Goal: Use online tool/utility

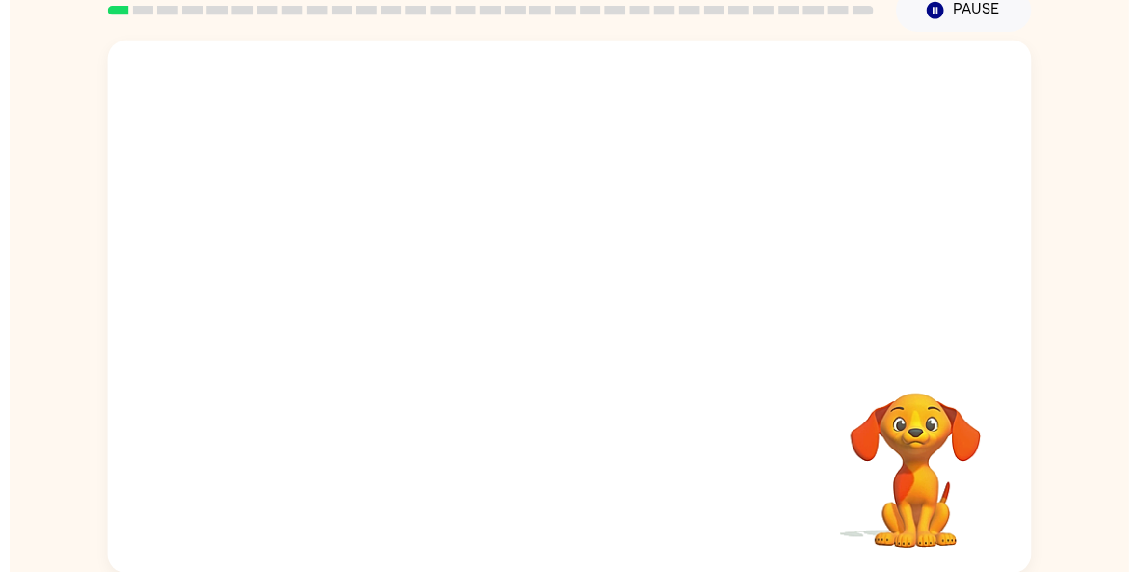
scroll to position [87, 0]
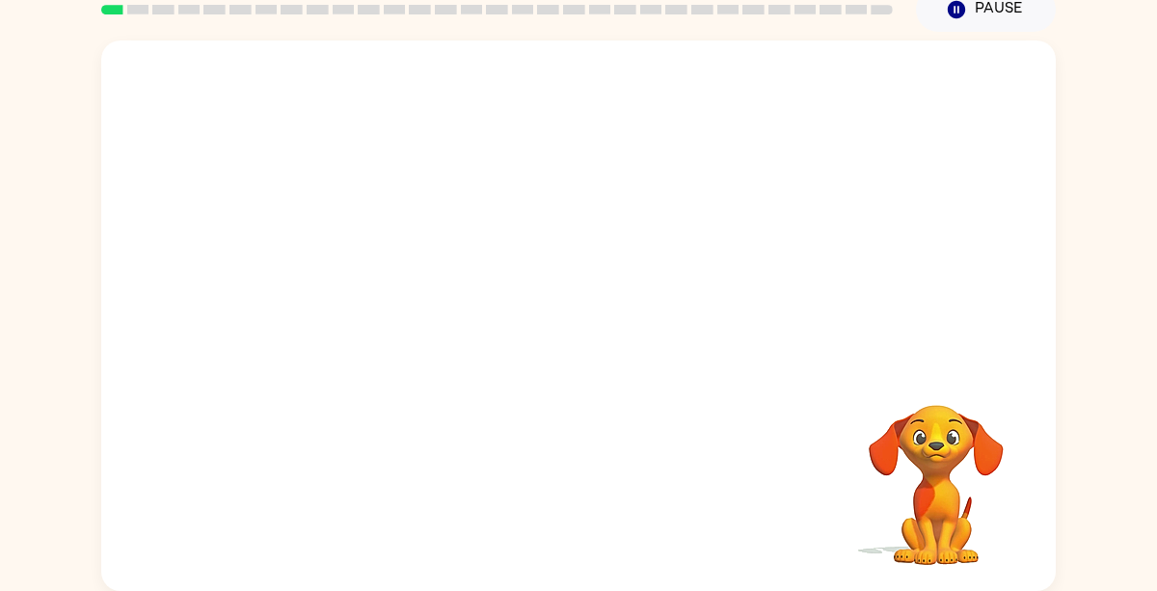
click at [962, 473] on video "Your browser must support playing .mp4 files to use Literably. Please try using…" at bounding box center [936, 471] width 193 height 193
click at [963, 441] on video "Your browser must support playing .mp4 files to use Literably. Please try using…" at bounding box center [936, 471] width 193 height 193
click at [952, 454] on video "Your browser must support playing .mp4 files to use Literably. Please try using…" at bounding box center [936, 471] width 193 height 193
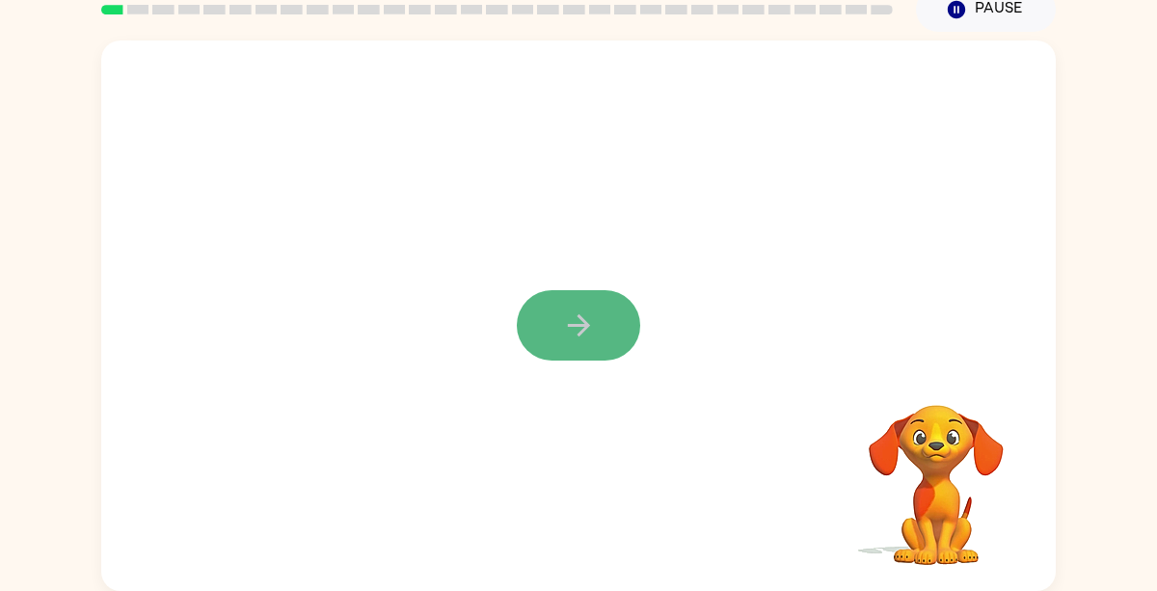
click at [596, 319] on button "button" at bounding box center [578, 325] width 123 height 70
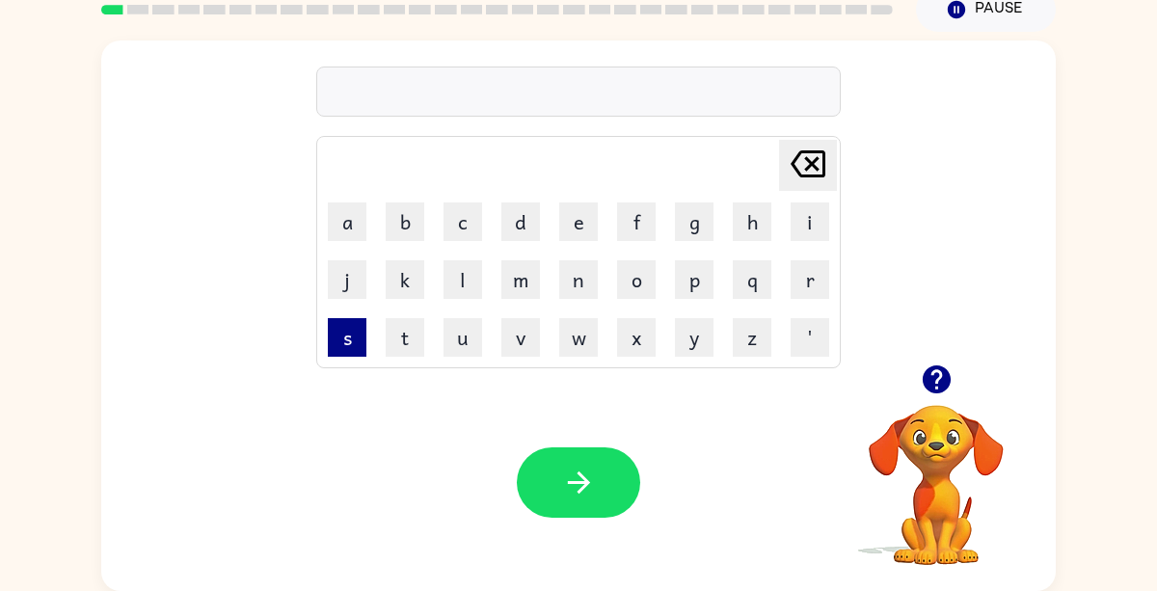
click at [337, 333] on button "s" at bounding box center [347, 337] width 39 height 39
click at [744, 218] on button "h" at bounding box center [752, 221] width 39 height 39
type button "h"
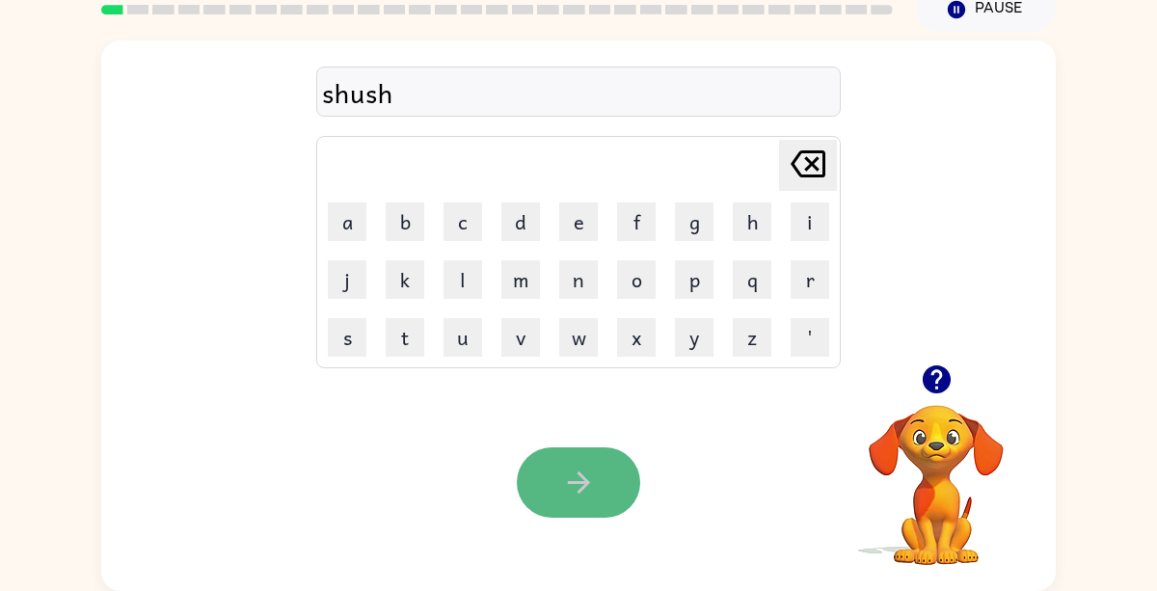
click at [583, 498] on icon "button" at bounding box center [579, 483] width 34 height 34
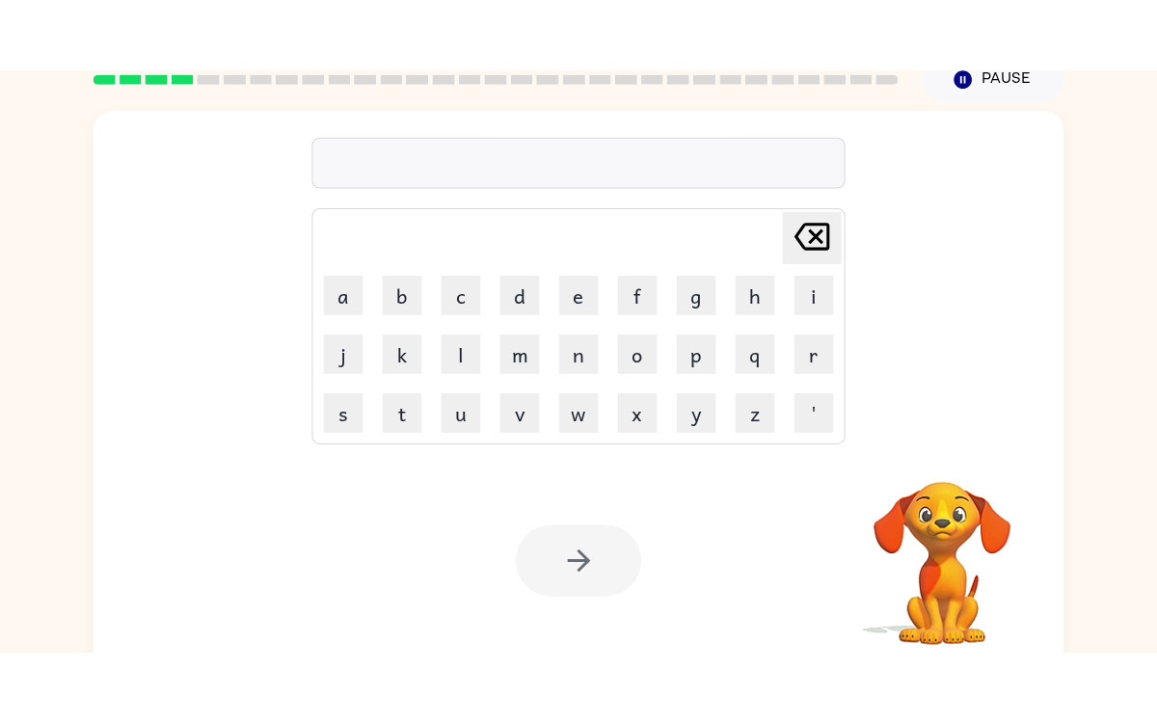
scroll to position [0, 0]
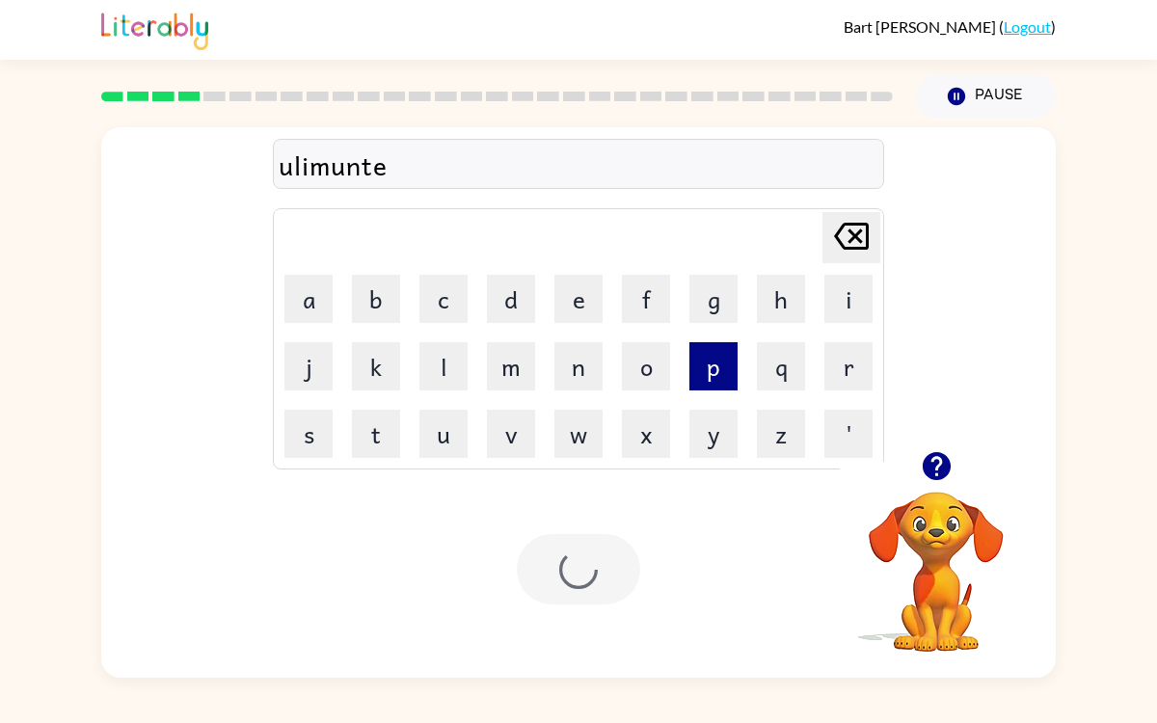
click at [724, 343] on button "p" at bounding box center [713, 366] width 48 height 48
click at [856, 246] on icon "[PERSON_NAME] last character input" at bounding box center [851, 236] width 46 height 46
click at [874, 241] on icon "[PERSON_NAME] last character input" at bounding box center [851, 236] width 46 height 46
click at [941, 470] on icon "button" at bounding box center [936, 466] width 28 height 28
type button "p"
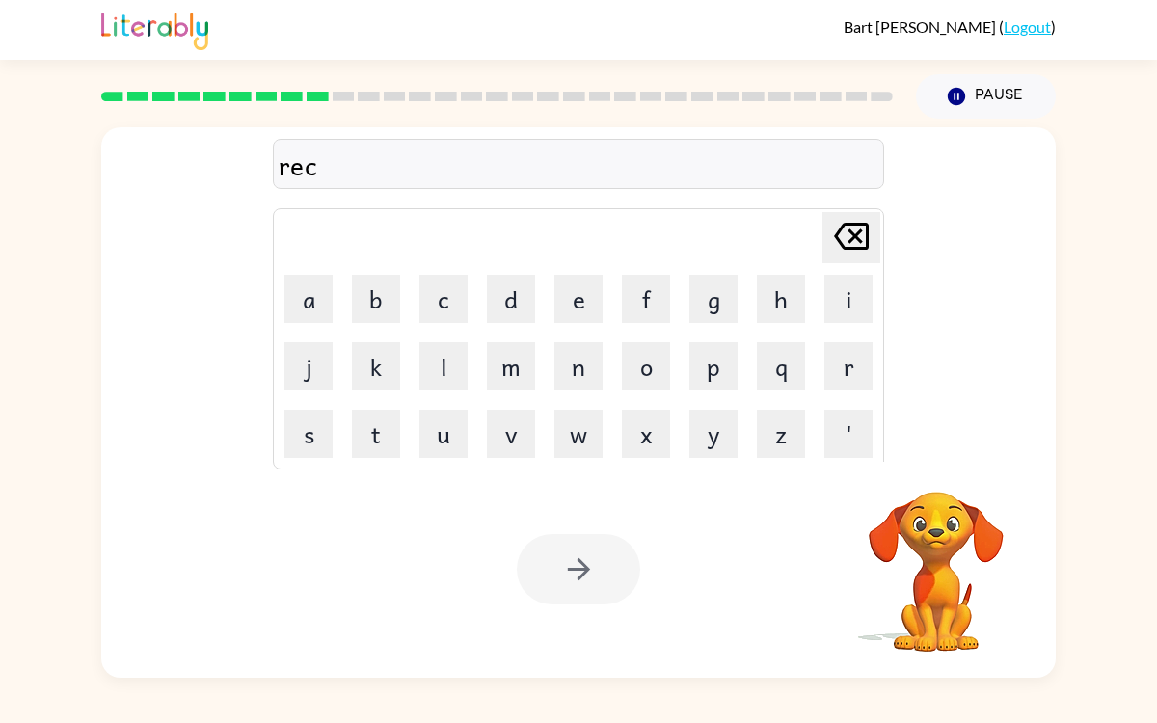
type button "p"
click at [713, 374] on button "p" at bounding box center [713, 366] width 48 height 48
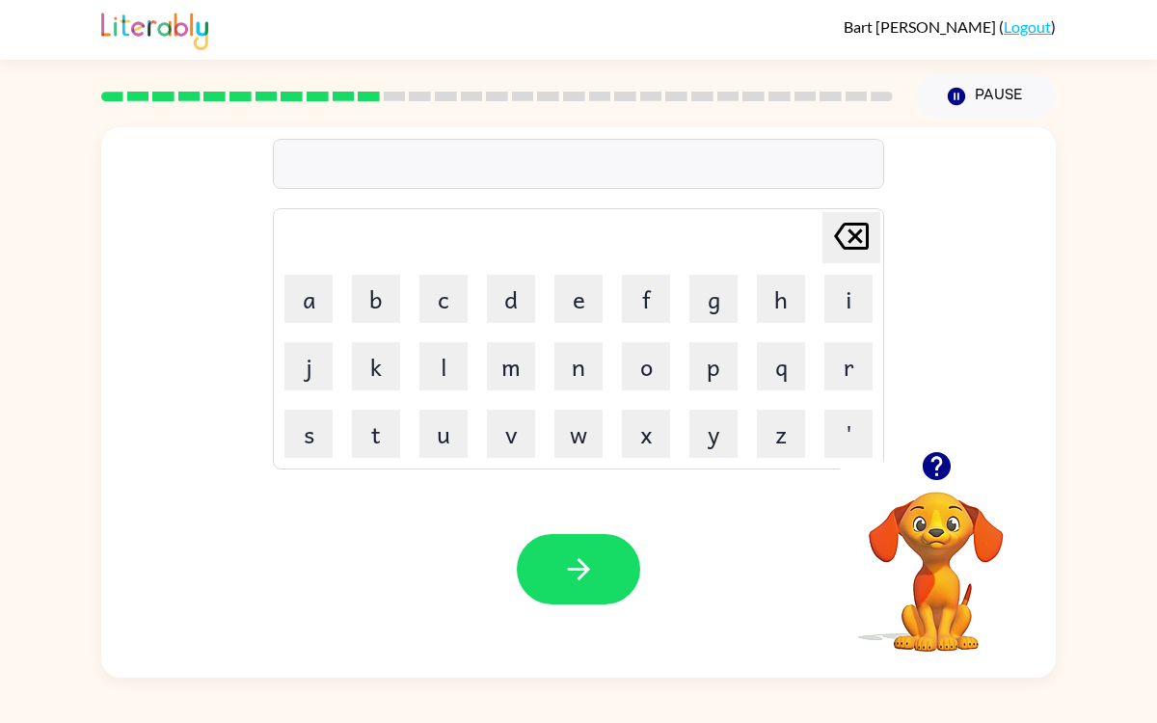
click at [948, 473] on icon "button" at bounding box center [936, 466] width 28 height 28
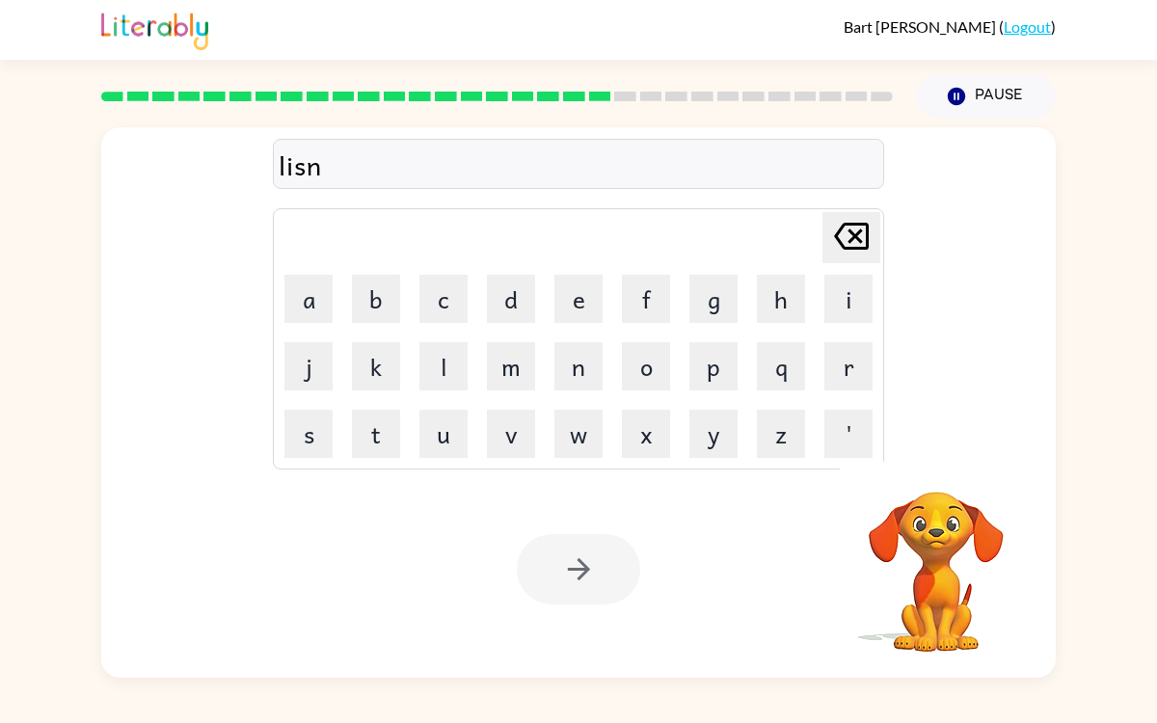
click at [70, 590] on div "lisn Delete Delete last character input a b c d e f g h i j k l m n o p q r s t…" at bounding box center [578, 398] width 1157 height 559
